Goal: Participate in discussion: Engage in conversation with other users on a specific topic

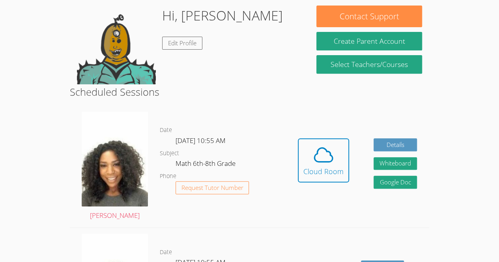
scroll to position [130, 0]
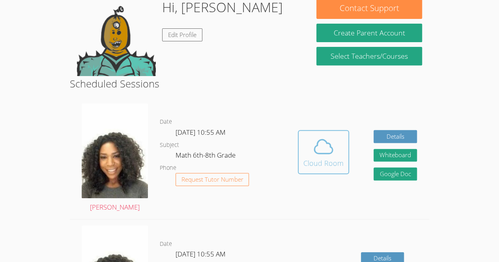
click at [315, 149] on icon at bounding box center [323, 147] width 22 height 22
click at [295, 143] on div "Hidden Cloud Room Details Whiteboard Hidden Google Doc" at bounding box center [356, 158] width 143 height 122
click at [324, 146] on icon at bounding box center [323, 147] width 22 height 22
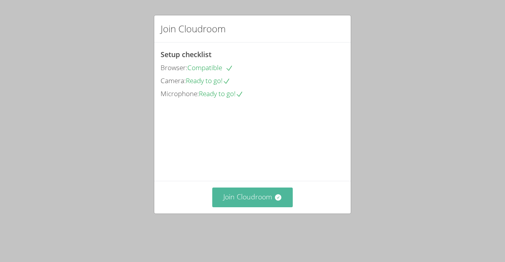
click at [229, 205] on button "Join Cloudroom" at bounding box center [252, 197] width 81 height 19
click at [244, 207] on button "Join Cloudroom" at bounding box center [252, 197] width 81 height 19
click at [254, 207] on button "Join Cloudroom" at bounding box center [252, 197] width 81 height 19
click at [232, 205] on button "Join Cloudroom" at bounding box center [252, 197] width 81 height 19
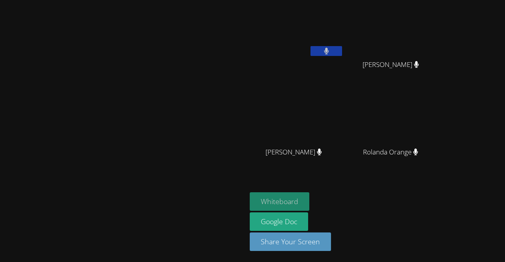
click at [309, 194] on button "Whiteboard" at bounding box center [280, 201] width 60 height 19
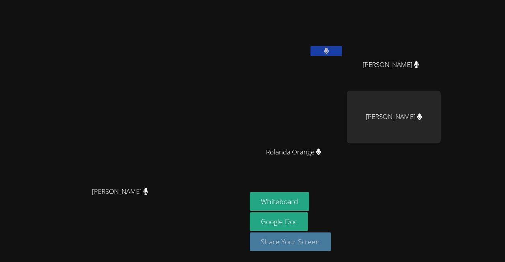
click at [331, 240] on button "Share Your Screen" at bounding box center [290, 242] width 81 height 19
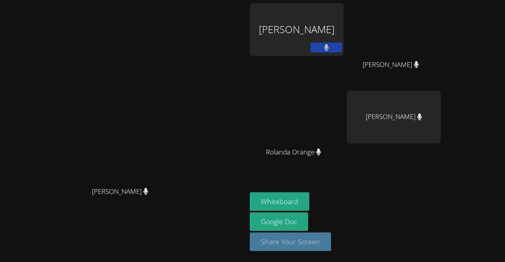
click at [331, 237] on button "Share Your Screen" at bounding box center [290, 242] width 81 height 19
click at [382, 245] on div "Whiteboard Google Doc Share Your Screen Loading..." at bounding box center [345, 225] width 191 height 66
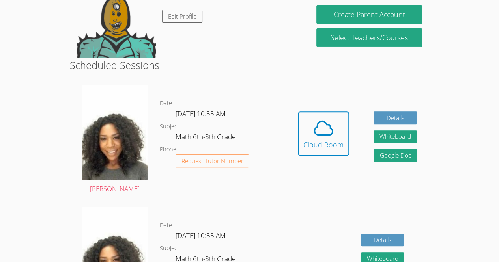
scroll to position [147, 0]
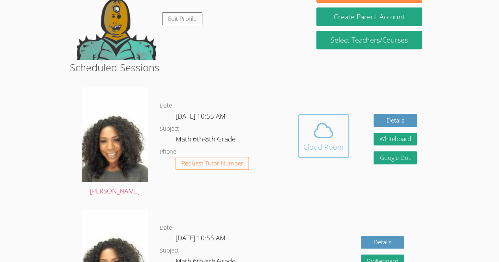
click at [319, 136] on icon at bounding box center [323, 130] width 22 height 22
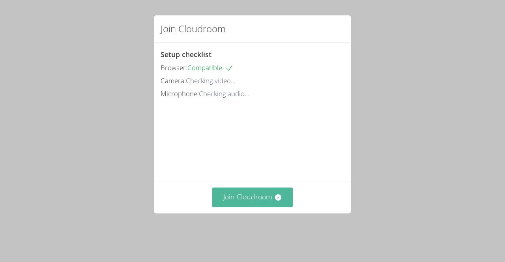
click at [263, 207] on button "Join Cloudroom" at bounding box center [252, 197] width 81 height 19
click at [230, 207] on button "Join Cloudroom" at bounding box center [252, 197] width 81 height 19
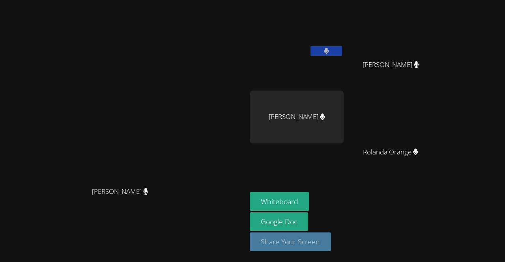
click at [331, 248] on button "Share Your Screen" at bounding box center [290, 242] width 81 height 19
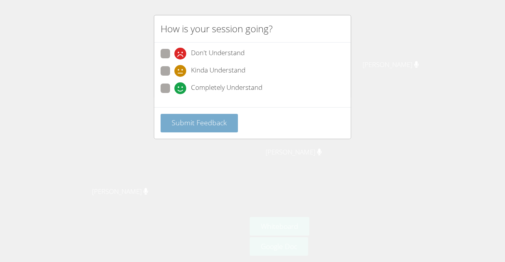
click at [184, 124] on span "Submit Feedback" at bounding box center [198, 122] width 55 height 9
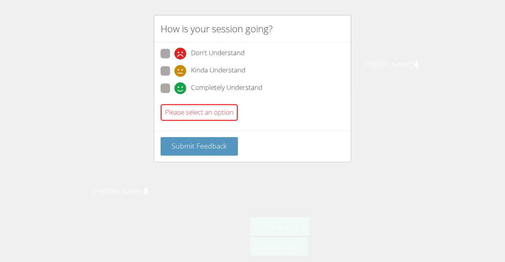
click at [192, 101] on div "Please select an option" at bounding box center [252, 112] width 184 height 23
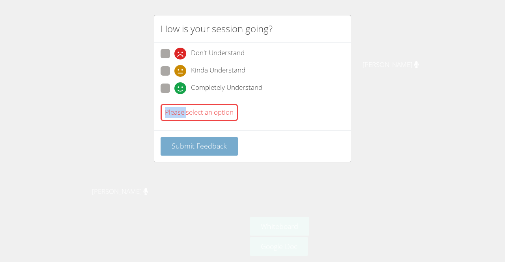
click at [179, 145] on span "Submit Feedback" at bounding box center [198, 145] width 55 height 9
click at [174, 94] on span at bounding box center [174, 94] width 0 height 0
click at [174, 84] on input "Completely Understand" at bounding box center [177, 87] width 7 height 7
radio input "true"
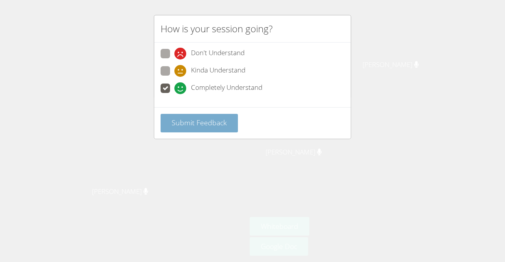
click at [183, 118] on span "Submit Feedback" at bounding box center [198, 122] width 55 height 9
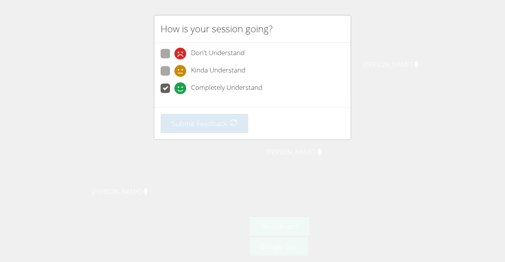
click at [133, 115] on div "How is your session going? Don't Understand Kinda Understand Completely Underst…" at bounding box center [252, 131] width 505 height 262
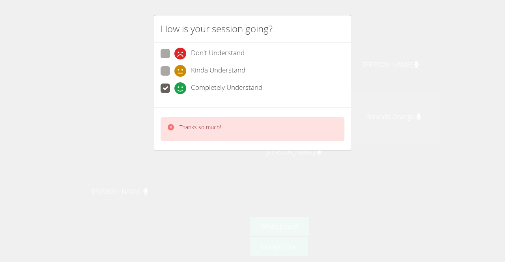
click at [107, 144] on div "How is your session going? Don't Understand Kinda Understand Completely Underst…" at bounding box center [252, 131] width 505 height 262
click at [128, 107] on div "How is your session going? Don't Understand Kinda Understand Completely Underst…" at bounding box center [252, 131] width 505 height 262
click at [134, 100] on div "How is your session going? Don't Understand Kinda Understand Completely Underst…" at bounding box center [252, 131] width 505 height 262
click at [149, 97] on div "How is your session going? Don't Understand Kinda Understand Completely Underst…" at bounding box center [252, 131] width 505 height 262
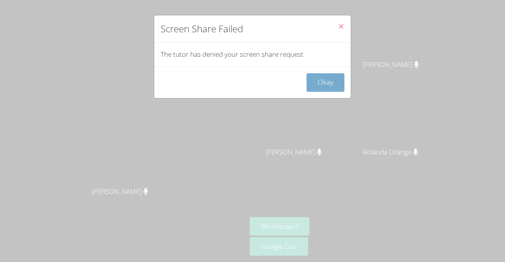
click at [326, 86] on button "Okay" at bounding box center [325, 82] width 38 height 19
